Goal: Task Accomplishment & Management: Manage account settings

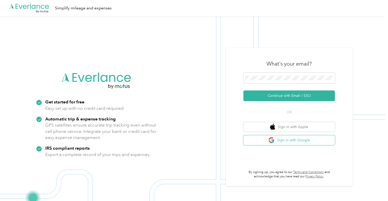
click at [282, 141] on button "Sign in with Google" at bounding box center [288, 140] width 91 height 10
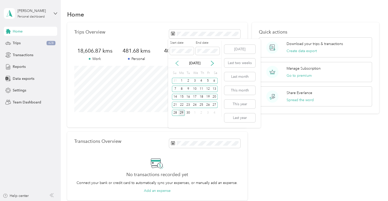
click at [178, 62] on icon at bounding box center [176, 63] width 5 height 5
click at [210, 63] on icon at bounding box center [212, 63] width 5 height 5
click at [181, 80] on div "1" at bounding box center [181, 81] width 7 height 6
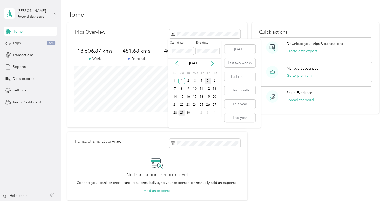
click at [208, 81] on div "5" at bounding box center [207, 81] width 7 height 6
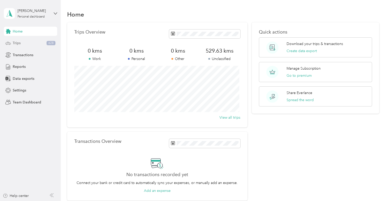
click at [17, 43] on span "Trips" at bounding box center [17, 42] width 8 height 5
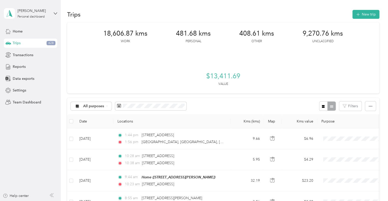
drag, startPoint x: 136, startPoint y: 103, endPoint x: 120, endPoint y: 57, distance: 48.8
click at [120, 57] on div "18,606.87 kms Work 481.68 kms Personal 408.61 kms Other 9,270.76 kms Unclassifi…" at bounding box center [223, 57] width 312 height 71
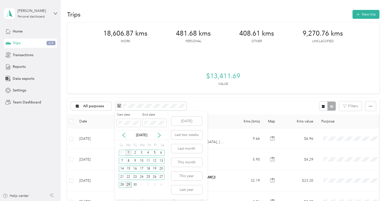
click at [127, 153] on div "1" at bounding box center [128, 153] width 7 height 6
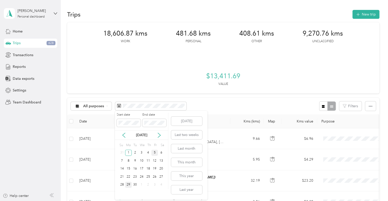
click at [155, 154] on div "5" at bounding box center [154, 153] width 7 height 6
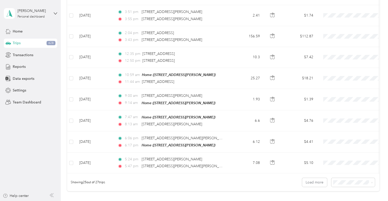
scroll to position [446, 0]
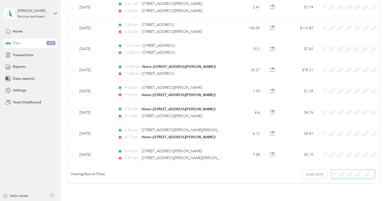
click at [369, 170] on span at bounding box center [352, 174] width 43 height 9
click at [318, 173] on button "Load more" at bounding box center [314, 174] width 25 height 9
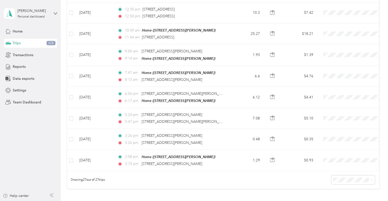
scroll to position [481, 0]
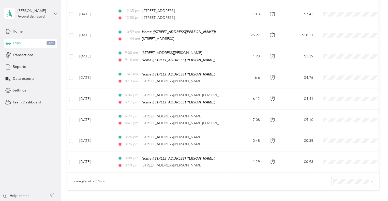
click at [201, 176] on div "Showing 27 out of 27 trips" at bounding box center [223, 181] width 312 height 18
drag, startPoint x: 383, startPoint y: 144, endPoint x: 387, endPoint y: 128, distance: 16.8
click at [385, 128] on div "Trips New trip 0 kms Work 0 kms Personal 0 kms Other 529.63 kms Unclassified $0…" at bounding box center [223, 100] width 324 height 201
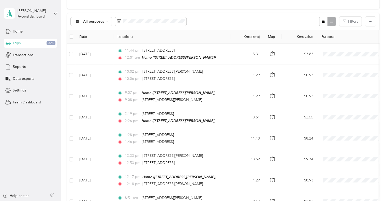
scroll to position [0, 0]
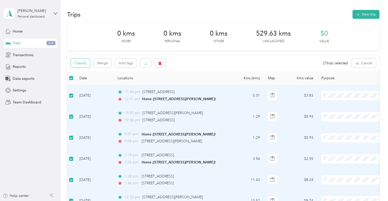
click at [80, 64] on button "Classify" at bounding box center [80, 63] width 19 height 9
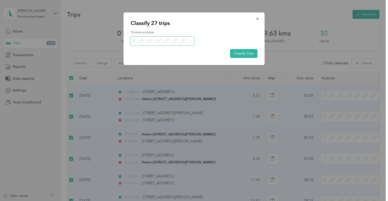
click at [188, 40] on span at bounding box center [190, 40] width 4 height 5
click at [190, 42] on icon at bounding box center [191, 41] width 2 height 2
click at [157, 68] on span "VIVOTEK" at bounding box center [166, 68] width 47 height 5
click at [237, 53] on button "Classify trips" at bounding box center [243, 53] width 27 height 9
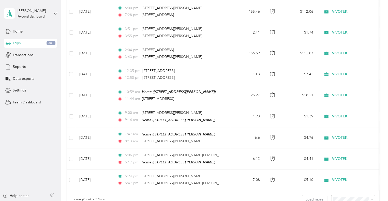
scroll to position [497, 0]
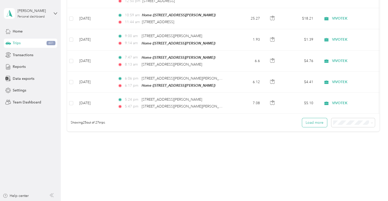
click at [318, 121] on button "Load more" at bounding box center [314, 122] width 25 height 9
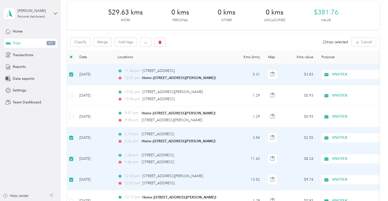
scroll to position [19, 0]
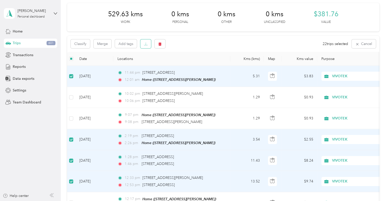
click at [148, 44] on button "button" at bounding box center [145, 43] width 11 height 9
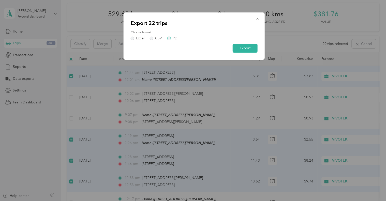
click at [170, 39] on label "PDF" at bounding box center [173, 39] width 12 height 4
click at [240, 49] on button "Export" at bounding box center [244, 48] width 25 height 9
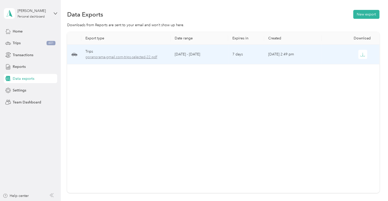
click at [126, 56] on span "goranorama-gmail.com-trips-selected-22.pdf" at bounding box center [125, 57] width 81 height 6
click at [363, 56] on icon "button" at bounding box center [362, 54] width 5 height 5
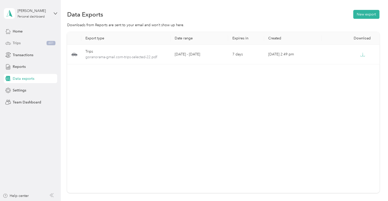
click at [18, 41] on span "Trips" at bounding box center [17, 42] width 8 height 5
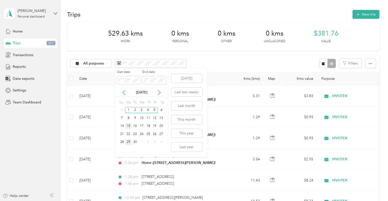
click at [129, 126] on div "15" at bounding box center [128, 126] width 7 height 6
click at [155, 126] on div "19" at bounding box center [154, 126] width 7 height 6
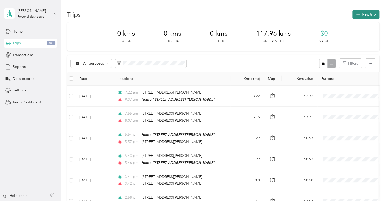
click at [358, 13] on icon "button" at bounding box center [358, 15] width 6 height 6
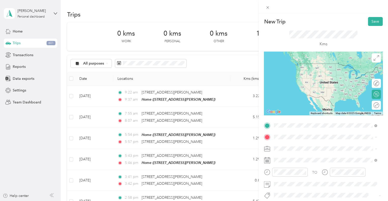
click at [289, 73] on span "86 Ruggles Ave, Richmond Hill, ON, Canada , L4C 1Y2, Richmond Hill, ON, Canada" at bounding box center [313, 71] width 60 height 4
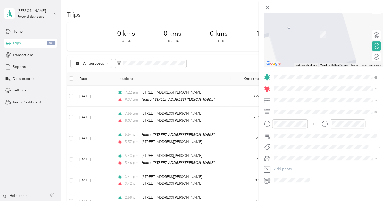
scroll to position [54, 0]
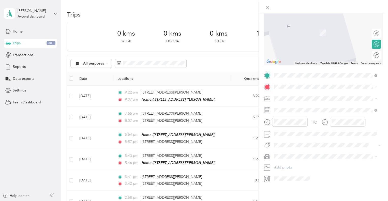
click at [286, 121] on div "VIVOTEK" at bounding box center [324, 119] width 99 height 5
click at [317, 168] on div "19" at bounding box center [317, 168] width 7 height 6
click at [308, 128] on div "AM" at bounding box center [307, 128] width 12 height 7
click at [278, 178] on div "10" at bounding box center [279, 178] width 12 height 7
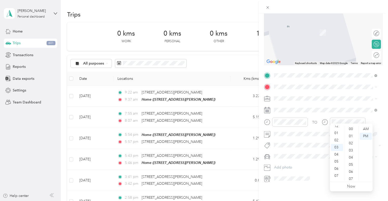
scroll to position [0, 0]
click at [339, 135] on div "01" at bounding box center [336, 136] width 12 height 7
click at [352, 142] on div "02" at bounding box center [351, 143] width 12 height 7
click at [376, 118] on div "TO" at bounding box center [323, 124] width 119 height 12
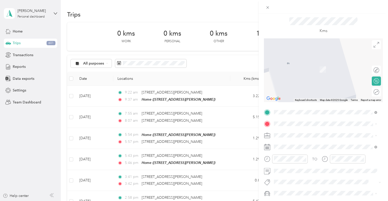
scroll to position [0, 0]
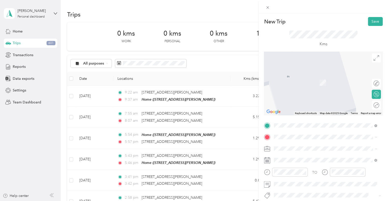
drag, startPoint x: 371, startPoint y: 21, endPoint x: 334, endPoint y: 41, distance: 41.1
click at [334, 41] on div "New Trip Save This trip cannot be edited because it is either under review, app…" at bounding box center [323, 124] width 119 height 215
click at [374, 93] on div at bounding box center [376, 94] width 5 height 5
click at [370, 93] on div at bounding box center [373, 94] width 11 height 5
click at [334, 105] on icon at bounding box center [337, 105] width 6 height 6
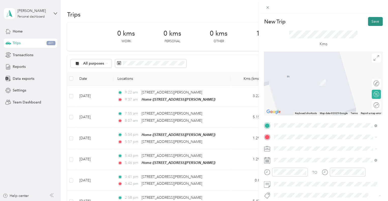
click at [369, 24] on button "Save" at bounding box center [375, 21] width 15 height 9
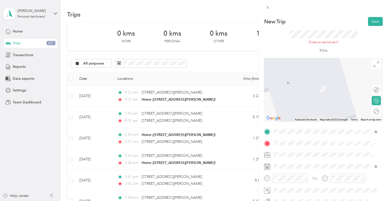
click at [293, 162] on span "116 Barrie Street Kingston, Ontario K7L 3J9, Canada" at bounding box center [299, 161] width 32 height 5
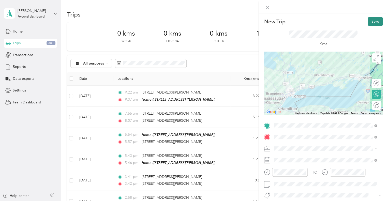
click at [369, 20] on button "Save" at bounding box center [375, 21] width 15 height 9
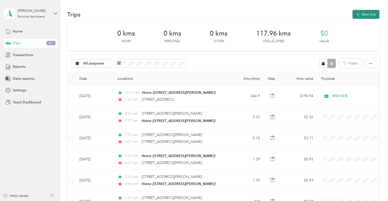
click at [359, 13] on button "New trip" at bounding box center [365, 14] width 27 height 9
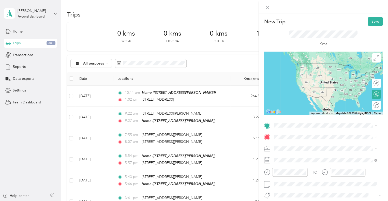
click at [287, 145] on span "116 Barrie Street Kingston, Ontario K7L 3J9, Canada" at bounding box center [299, 142] width 32 height 5
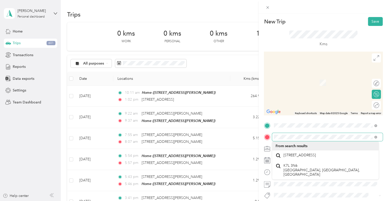
click at [253, 135] on div "New Trip Save This trip cannot be edited because it is either under review, app…" at bounding box center [194, 100] width 388 height 201
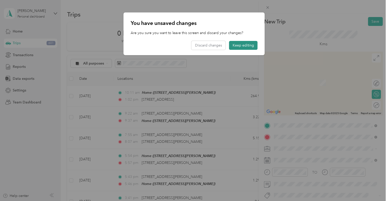
click at [237, 45] on button "Keep editing" at bounding box center [243, 45] width 28 height 9
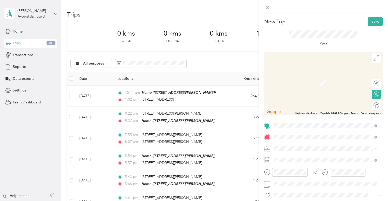
click at [311, 84] on span "[STREET_ADDRESS][PERSON_NAME]" at bounding box center [313, 83] width 60 height 4
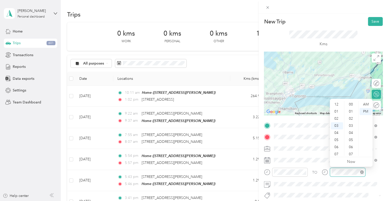
scroll to position [121, 0]
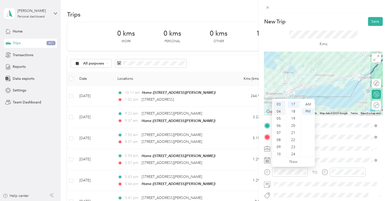
click at [279, 112] on div "04" at bounding box center [279, 111] width 12 height 7
click at [293, 148] on div "23" at bounding box center [293, 146] width 12 height 7
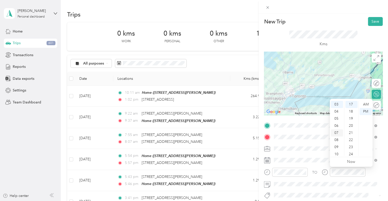
click at [335, 133] on div "07" at bounding box center [336, 132] width 12 height 7
click at [352, 139] on div "22" at bounding box center [351, 139] width 12 height 7
click at [381, 170] on form "New Trip Save This trip cannot be edited because it is either under review, app…" at bounding box center [322, 124] width 129 height 215
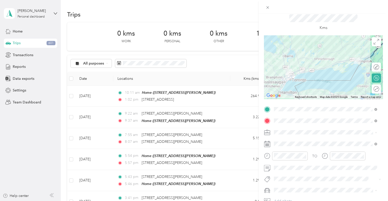
scroll to position [0, 0]
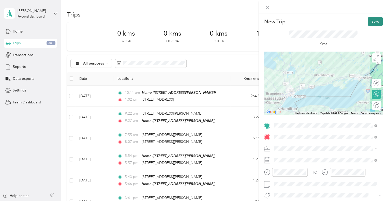
click at [369, 21] on button "Save" at bounding box center [375, 21] width 15 height 9
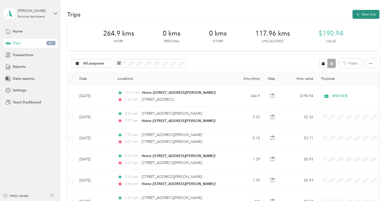
click at [363, 12] on button "New trip" at bounding box center [365, 14] width 27 height 9
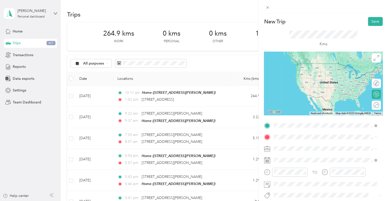
click at [299, 144] on span "116 Barrie Street Kingston, Ontario K7L 3J9, Canada" at bounding box center [299, 143] width 32 height 5
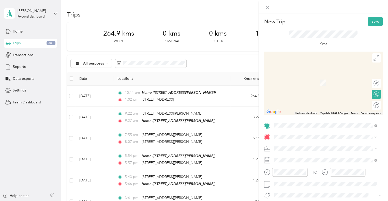
click at [299, 155] on span "116 Barrie Street Kingston, Ontario K7L 3J9, Canada" at bounding box center [299, 155] width 32 height 5
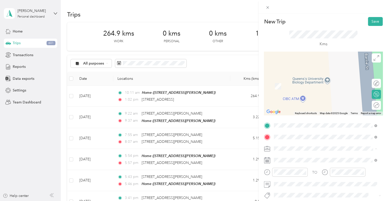
click at [282, 96] on li "VIVOTEK" at bounding box center [325, 95] width 106 height 9
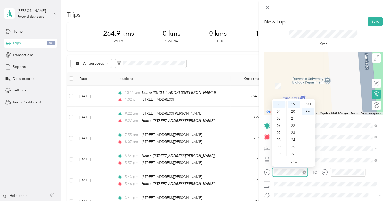
scroll to position [135, 0]
click at [276, 111] on div "04" at bounding box center [279, 111] width 12 height 7
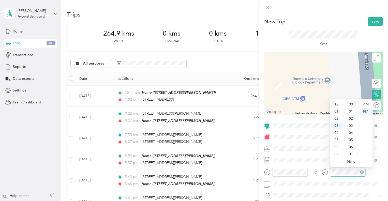
scroll to position [21, 0]
click at [338, 132] on div "07" at bounding box center [336, 132] width 12 height 7
click at [351, 126] on div "22" at bounding box center [351, 125] width 12 height 7
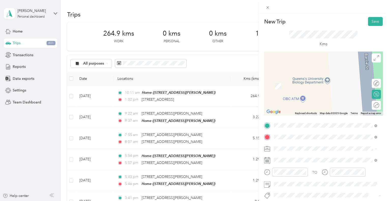
click at [380, 171] on form "New Trip Save This trip cannot be edited because it is either under review, app…" at bounding box center [322, 124] width 129 height 215
click at [374, 94] on div at bounding box center [376, 94] width 5 height 5
click at [373, 94] on div at bounding box center [373, 94] width 11 height 5
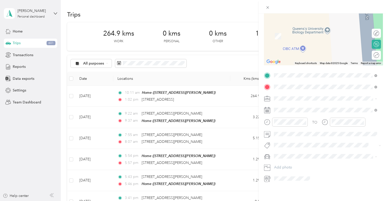
scroll to position [0, 0]
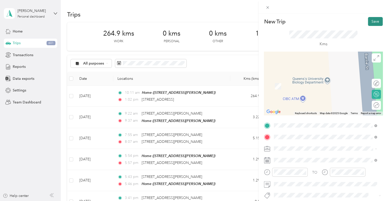
click at [368, 22] on button "Save" at bounding box center [375, 21] width 15 height 9
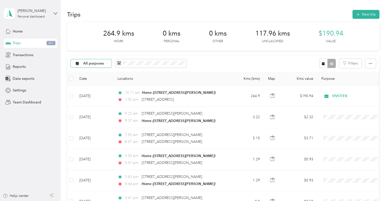
click at [107, 62] on icon at bounding box center [107, 63] width 2 height 2
click at [94, 72] on span "All purposes" at bounding box center [95, 72] width 25 height 5
click at [107, 66] on div "All purposes" at bounding box center [91, 63] width 41 height 9
click at [95, 83] on span "Unclassified" at bounding box center [95, 81] width 25 height 5
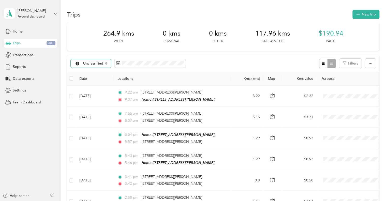
click at [102, 63] on span "Unclassified" at bounding box center [93, 64] width 20 height 4
click at [94, 108] on span "VIVOTEK" at bounding box center [96, 107] width 26 height 5
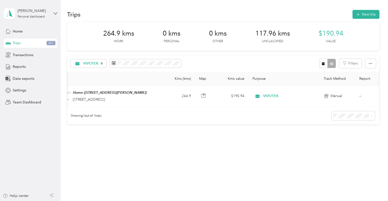
scroll to position [0, 66]
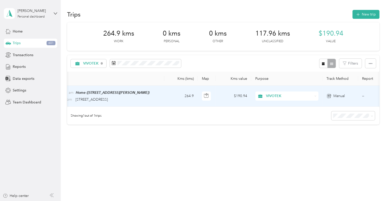
drag, startPoint x: 337, startPoint y: 95, endPoint x: 220, endPoint y: 5, distance: 147.7
click at [220, 5] on div "Trips New trip 264.9 kms Work 0 kms Personal 0 kms Other 117.96 kms Unclassifie…" at bounding box center [223, 85] width 324 height 170
click at [364, 97] on td "--" at bounding box center [381, 96] width 46 height 21
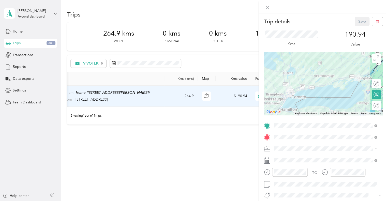
click at [316, 76] on div at bounding box center [323, 83] width 119 height 63
click at [268, 8] on icon at bounding box center [267, 7] width 4 height 4
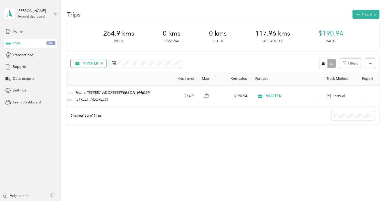
click at [82, 63] on span "VIVOTEK" at bounding box center [86, 63] width 25 height 4
click at [83, 71] on span "All purposes" at bounding box center [94, 72] width 22 height 5
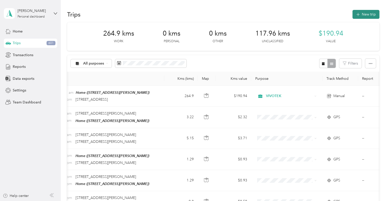
click at [359, 15] on button "New trip" at bounding box center [365, 14] width 27 height 9
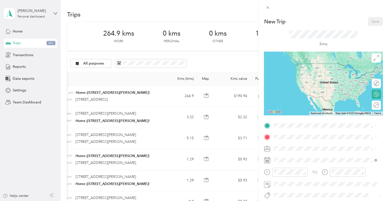
click at [331, 4] on div at bounding box center [322, 6] width 129 height 13
click at [156, 64] on div "New Trip Save This trip cannot be edited because it is either under review, app…" at bounding box center [194, 100] width 388 height 201
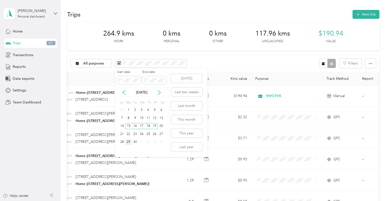
click at [127, 141] on div "29" at bounding box center [128, 142] width 7 height 6
click at [188, 82] on button "[DATE]" at bounding box center [186, 78] width 31 height 9
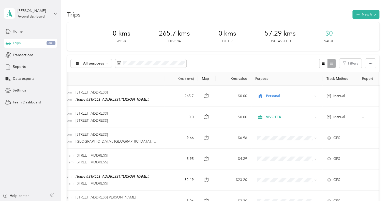
click at [195, 2] on div "Trips New trip 0 kms Work 265.7 kms Personal 0 kms Other 57.29 kms Unclassified…" at bounding box center [223, 148] width 324 height 296
click at [114, 17] on div "Trips New trip" at bounding box center [223, 14] width 312 height 11
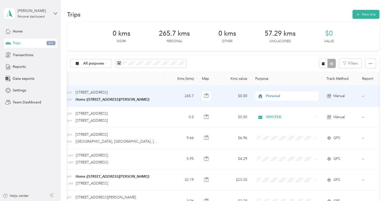
click at [363, 96] on td "--" at bounding box center [381, 96] width 46 height 21
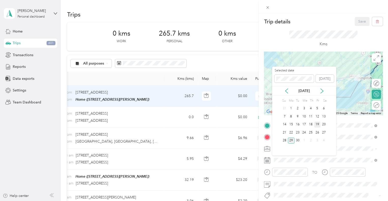
click at [318, 124] on div "19" at bounding box center [317, 124] width 7 height 6
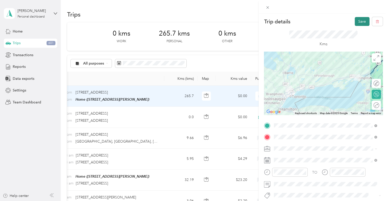
click at [359, 23] on button "Save" at bounding box center [361, 21] width 15 height 9
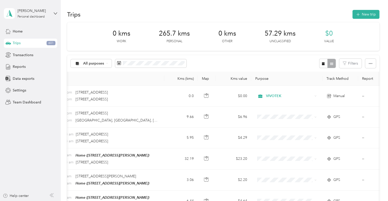
click at [16, 43] on span "Trips" at bounding box center [17, 42] width 8 height 5
click at [17, 56] on span "Transactions" at bounding box center [23, 54] width 21 height 5
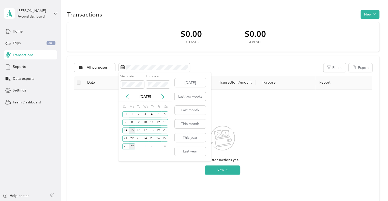
click at [131, 129] on div "15" at bounding box center [132, 130] width 7 height 6
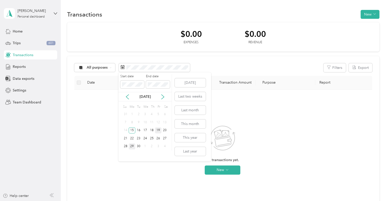
click at [159, 130] on div "19" at bounding box center [158, 130] width 7 height 6
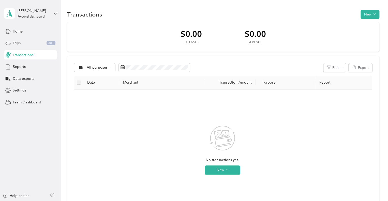
click at [17, 42] on span "Trips" at bounding box center [17, 42] width 8 height 5
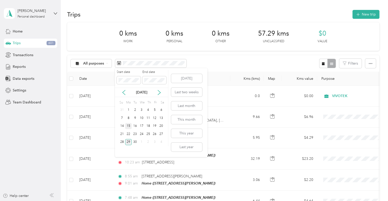
click at [129, 127] on div "15" at bounding box center [128, 126] width 7 height 6
click at [155, 126] on div "19" at bounding box center [154, 126] width 7 height 6
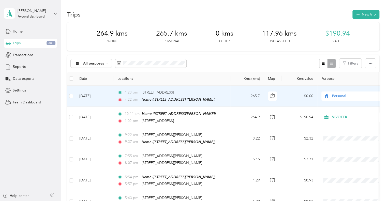
click at [352, 94] on span "Personal" at bounding box center [355, 96] width 46 height 6
click at [343, 121] on span "VIVOTEK" at bounding box center [356, 122] width 47 height 5
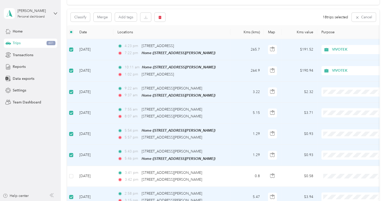
scroll to position [43, 0]
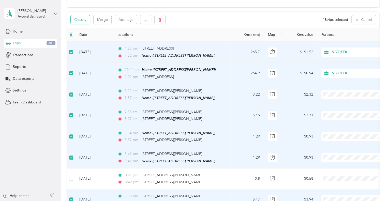
click at [77, 23] on button "Classify" at bounding box center [80, 19] width 19 height 9
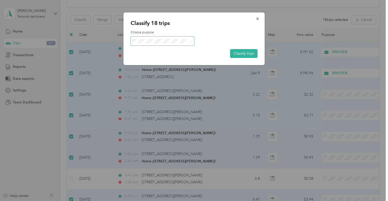
click at [193, 42] on span at bounding box center [162, 41] width 63 height 9
click at [156, 66] on span "VIVOTEK" at bounding box center [166, 68] width 47 height 5
click at [238, 52] on button "Classify trips" at bounding box center [243, 53] width 27 height 9
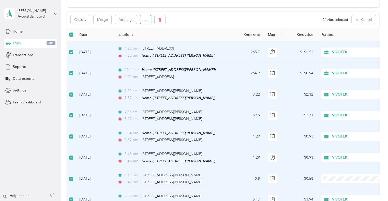
click at [148, 19] on button "button" at bounding box center [145, 19] width 11 height 9
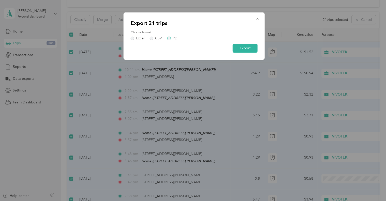
click at [169, 40] on label "PDF" at bounding box center [173, 39] width 12 height 4
click at [239, 47] on button "Export" at bounding box center [244, 48] width 25 height 9
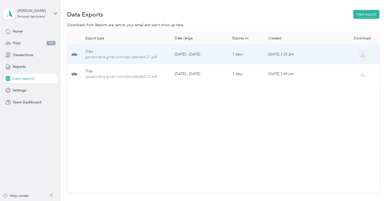
click at [362, 56] on icon "button" at bounding box center [362, 54] width 5 height 5
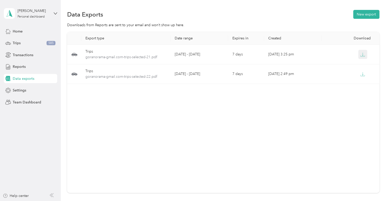
click at [362, 56] on icon "button" at bounding box center [362, 54] width 5 height 5
click at [252, 10] on div "Data Exports New export" at bounding box center [223, 14] width 312 height 11
click at [14, 43] on span "Trips" at bounding box center [17, 42] width 8 height 5
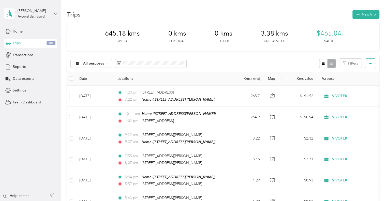
click at [371, 65] on button "button" at bounding box center [370, 63] width 11 height 9
click at [70, 81] on label at bounding box center [71, 79] width 4 height 6
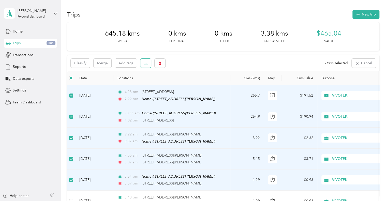
click at [144, 63] on icon "button" at bounding box center [146, 63] width 4 height 4
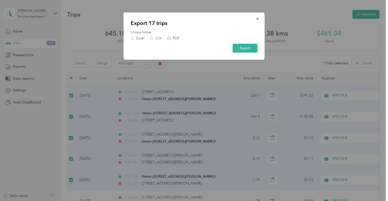
click at [169, 38] on label "PDF" at bounding box center [173, 39] width 12 height 4
click at [251, 49] on button "Export" at bounding box center [244, 48] width 25 height 9
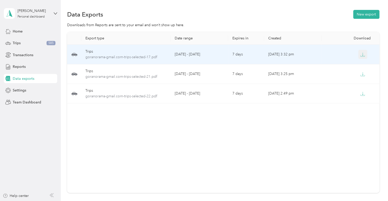
click at [361, 54] on icon "button" at bounding box center [362, 54] width 5 height 5
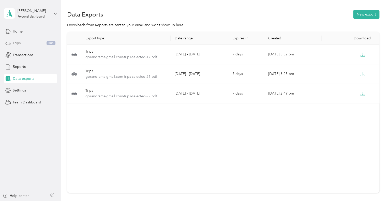
click at [19, 43] on span "Trips" at bounding box center [17, 42] width 8 height 5
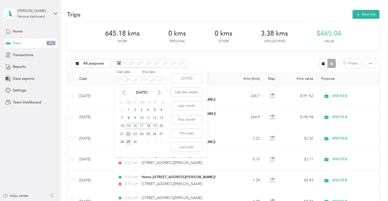
click at [129, 132] on div "22" at bounding box center [128, 134] width 7 height 6
click at [154, 135] on div "26" at bounding box center [154, 134] width 7 height 6
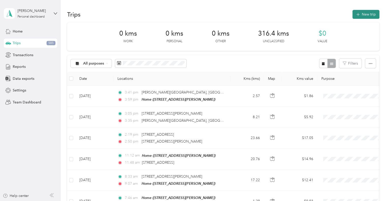
click at [358, 12] on button "New trip" at bounding box center [365, 14] width 27 height 9
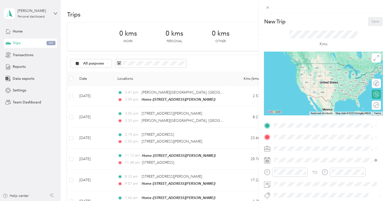
click at [297, 149] on div "Home [STREET_ADDRESS][PERSON_NAME]" at bounding box center [313, 148] width 60 height 11
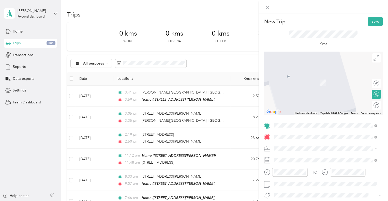
click at [315, 83] on span "[STREET_ADDRESS][PERSON_NAME]" at bounding box center [313, 80] width 60 height 5
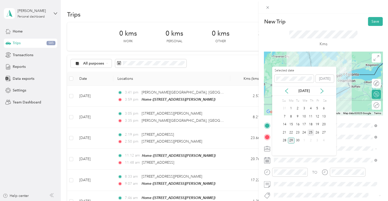
click at [310, 132] on div "25" at bounding box center [310, 132] width 7 height 6
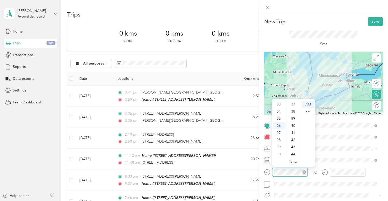
scroll to position [213, 0]
click at [375, 171] on div "TO" at bounding box center [323, 174] width 119 height 12
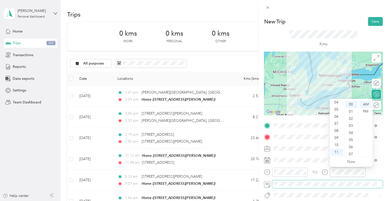
scroll to position [0, 0]
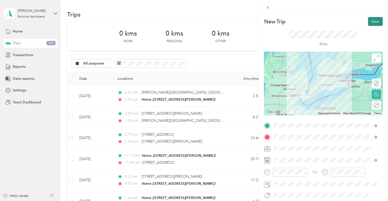
click at [371, 23] on button "Save" at bounding box center [375, 21] width 15 height 9
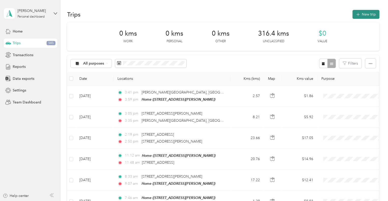
click at [365, 15] on button "New trip" at bounding box center [365, 14] width 27 height 9
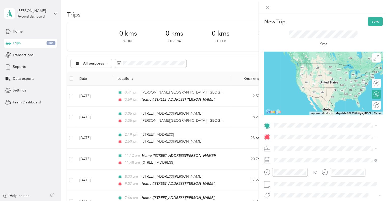
click at [291, 158] on div "Home [STREET_ADDRESS][PERSON_NAME]" at bounding box center [313, 160] width 60 height 11
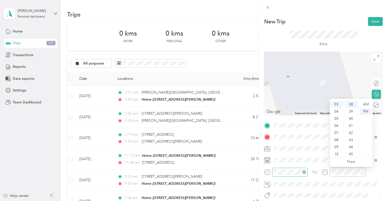
scroll to position [306, 0]
click at [371, 168] on div "TO" at bounding box center [323, 174] width 119 height 12
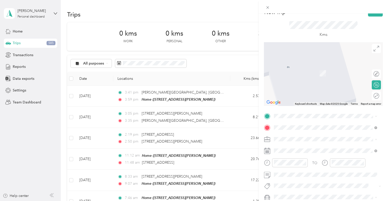
scroll to position [0, 0]
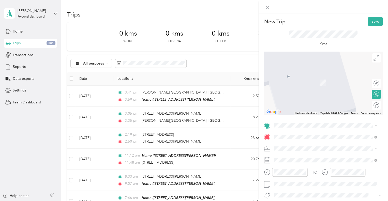
click at [294, 119] on div "New Trip Save This trip cannot be edited because it is either under review, app…" at bounding box center [323, 124] width 119 height 215
click at [291, 144] on span "[STREET_ADDRESS][PERSON_NAME]" at bounding box center [313, 143] width 60 height 5
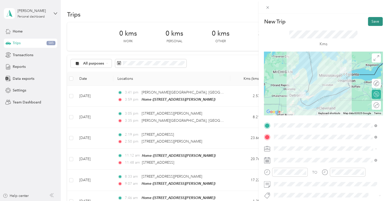
click at [368, 21] on button "Save" at bounding box center [375, 21] width 15 height 9
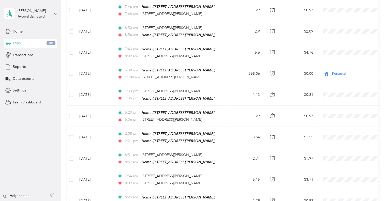
scroll to position [194, 0]
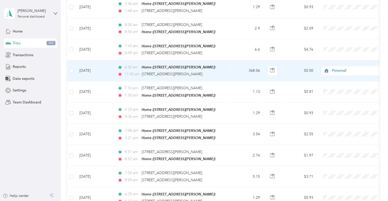
click at [290, 70] on td "$0.00" at bounding box center [299, 70] width 36 height 21
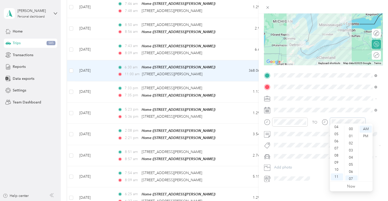
scroll to position [50, 0]
click at [350, 130] on div "07" at bounding box center [351, 128] width 12 height 7
click at [295, 191] on div "Trip details Save This trip cannot be edited because it is either under review,…" at bounding box center [322, 113] width 129 height 201
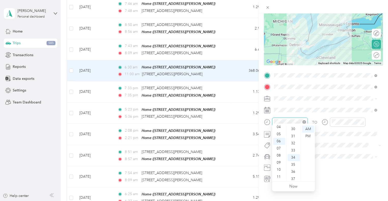
scroll to position [242, 0]
click at [322, 193] on div "Trip details Save This trip cannot be edited because it is either under review,…" at bounding box center [322, 113] width 129 height 201
click at [374, 98] on icon at bounding box center [375, 99] width 2 height 2
click at [279, 119] on span "VIVOTEK" at bounding box center [282, 121] width 15 height 4
drag, startPoint x: 390, startPoint y: 35, endPoint x: 326, endPoint y: 5, distance: 70.0
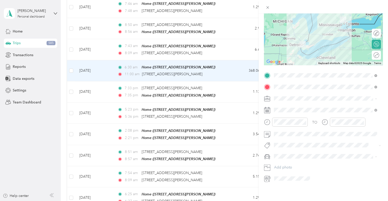
click at [326, 5] on div at bounding box center [322, 6] width 129 height 13
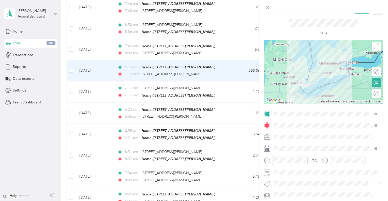
scroll to position [0, 0]
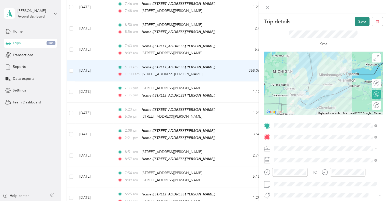
click at [356, 22] on button "Save" at bounding box center [361, 21] width 15 height 9
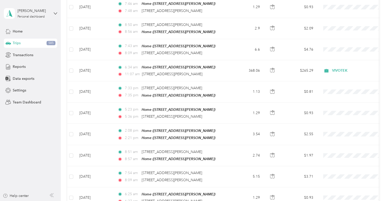
click at [23, 42] on div "Trips 585" at bounding box center [30, 43] width 53 height 9
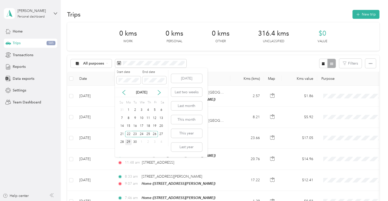
click at [130, 143] on div "29" at bounding box center [128, 142] width 7 height 6
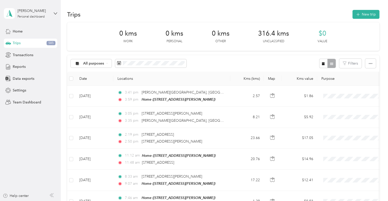
drag, startPoint x: 203, startPoint y: 52, endPoint x: 192, endPoint y: 57, distance: 11.9
click at [192, 57] on div "All purposes Filters" at bounding box center [223, 63] width 312 height 17
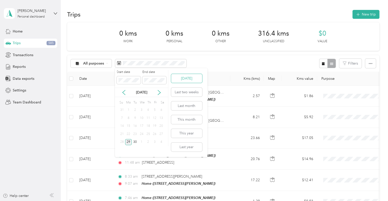
click at [185, 79] on button "[DATE]" at bounding box center [186, 78] width 31 height 9
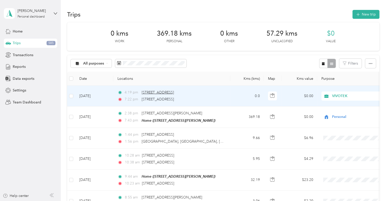
click at [144, 94] on span "[STREET_ADDRESS]" at bounding box center [157, 92] width 32 height 4
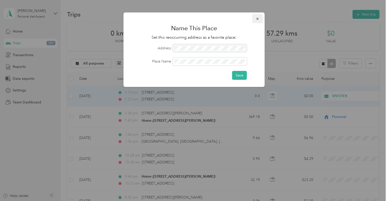
click at [257, 19] on icon "button" at bounding box center [258, 19] width 4 height 4
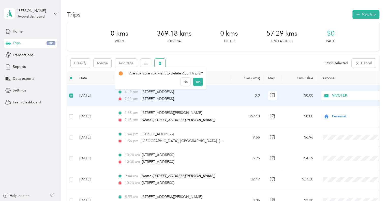
click at [157, 64] on button "button" at bounding box center [159, 63] width 11 height 9
click at [199, 84] on button "Yes" at bounding box center [198, 84] width 10 height 8
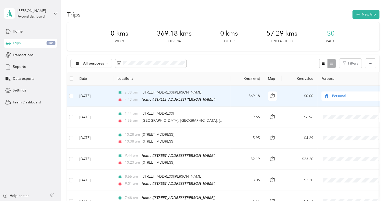
click at [224, 92] on td "2:38 pm [STREET_ADDRESS][PERSON_NAME] 7:43 pm Home ([STREET_ADDRESS][PERSON_NAM…" at bounding box center [171, 96] width 117 height 21
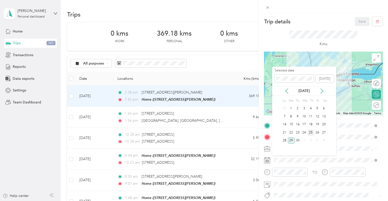
click at [310, 131] on div "25" at bounding box center [310, 132] width 7 height 6
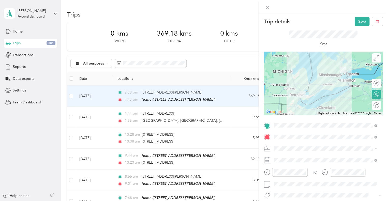
click at [376, 148] on icon at bounding box center [375, 149] width 2 height 2
click at [285, 95] on li "VIVOTEK" at bounding box center [325, 92] width 106 height 9
click at [358, 21] on button "Save" at bounding box center [361, 21] width 15 height 9
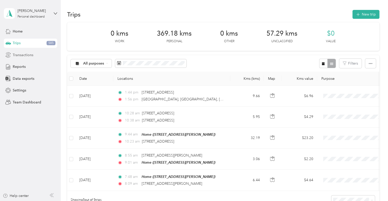
click at [28, 55] on span "Transactions" at bounding box center [23, 54] width 21 height 5
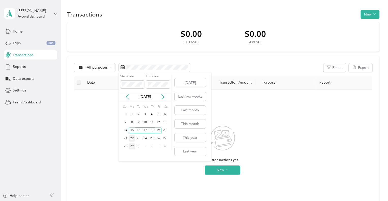
click at [134, 139] on div "22" at bounding box center [132, 138] width 7 height 6
click at [159, 137] on div "26" at bounding box center [158, 138] width 7 height 6
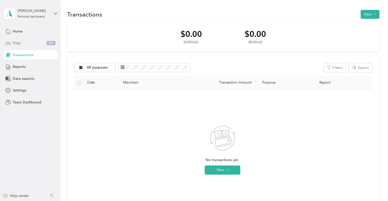
click at [19, 41] on span "Trips" at bounding box center [17, 42] width 8 height 5
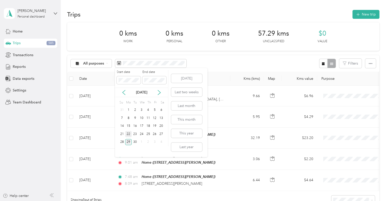
click at [129, 133] on div "22" at bounding box center [128, 134] width 7 height 6
click at [156, 134] on div "26" at bounding box center [154, 134] width 7 height 6
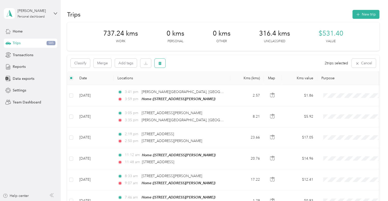
click at [160, 64] on icon "button" at bounding box center [159, 63] width 3 height 3
click at [196, 86] on button "Yes" at bounding box center [198, 84] width 10 height 8
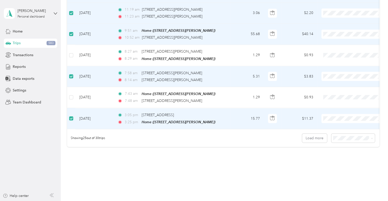
scroll to position [497, 0]
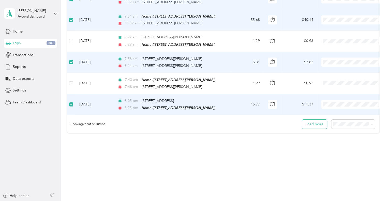
click at [316, 121] on button "Load more" at bounding box center [314, 124] width 25 height 9
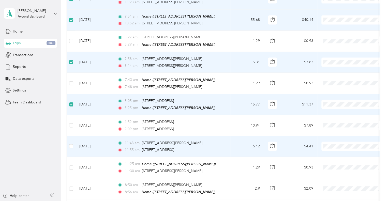
drag, startPoint x: 73, startPoint y: 140, endPoint x: 70, endPoint y: 144, distance: 5.0
click at [70, 144] on td at bounding box center [71, 146] width 8 height 21
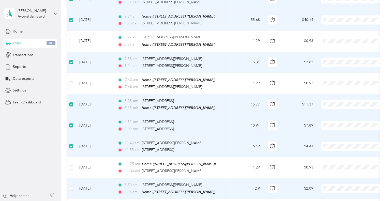
click at [73, 181] on td at bounding box center [71, 188] width 8 height 21
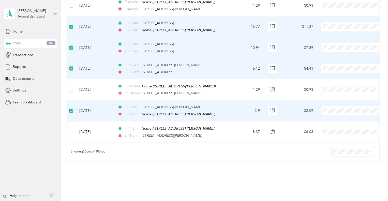
scroll to position [577, 0]
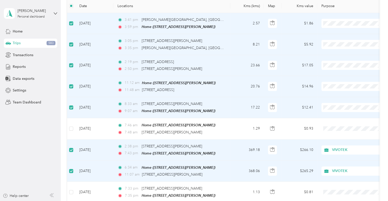
scroll to position [0, 0]
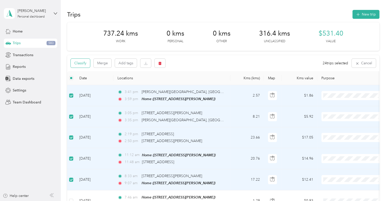
click at [80, 65] on button "Classify" at bounding box center [80, 63] width 19 height 9
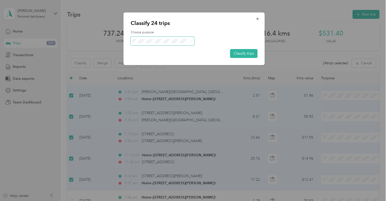
click at [191, 42] on icon at bounding box center [191, 41] width 2 height 2
click at [156, 68] on span "VIVOTEK" at bounding box center [166, 67] width 47 height 5
click at [236, 53] on button "Classify trips" at bounding box center [243, 53] width 27 height 9
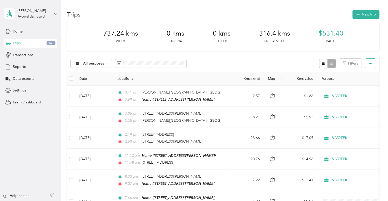
click at [369, 63] on icon "button" at bounding box center [370, 63] width 4 height 1
click at [366, 81] on span "Export" at bounding box center [361, 82] width 11 height 4
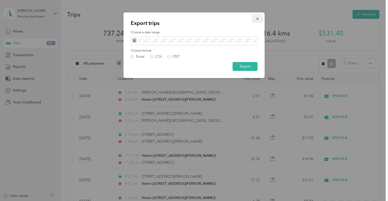
click at [257, 18] on icon "button" at bounding box center [258, 19] width 4 height 4
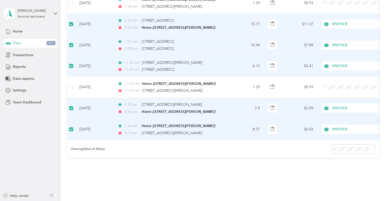
scroll to position [601, 0]
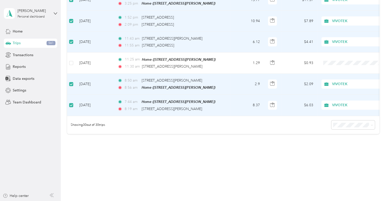
click at [350, 137] on li "50 per load" at bounding box center [351, 137] width 43 height 9
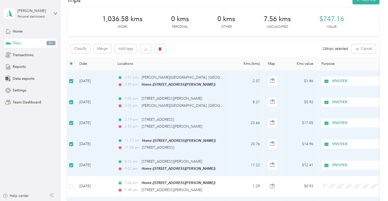
scroll to position [13, 0]
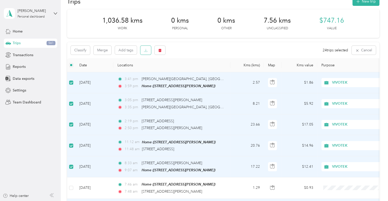
click at [147, 49] on icon "button" at bounding box center [146, 51] width 4 height 4
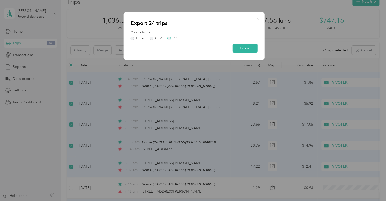
click at [170, 37] on label "PDF" at bounding box center [173, 39] width 12 height 4
click at [249, 49] on button "Export" at bounding box center [244, 48] width 25 height 9
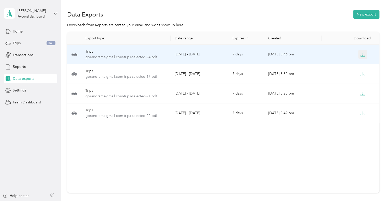
click at [360, 55] on icon "button" at bounding box center [362, 54] width 5 height 5
